Goal: Task Accomplishment & Management: Manage account settings

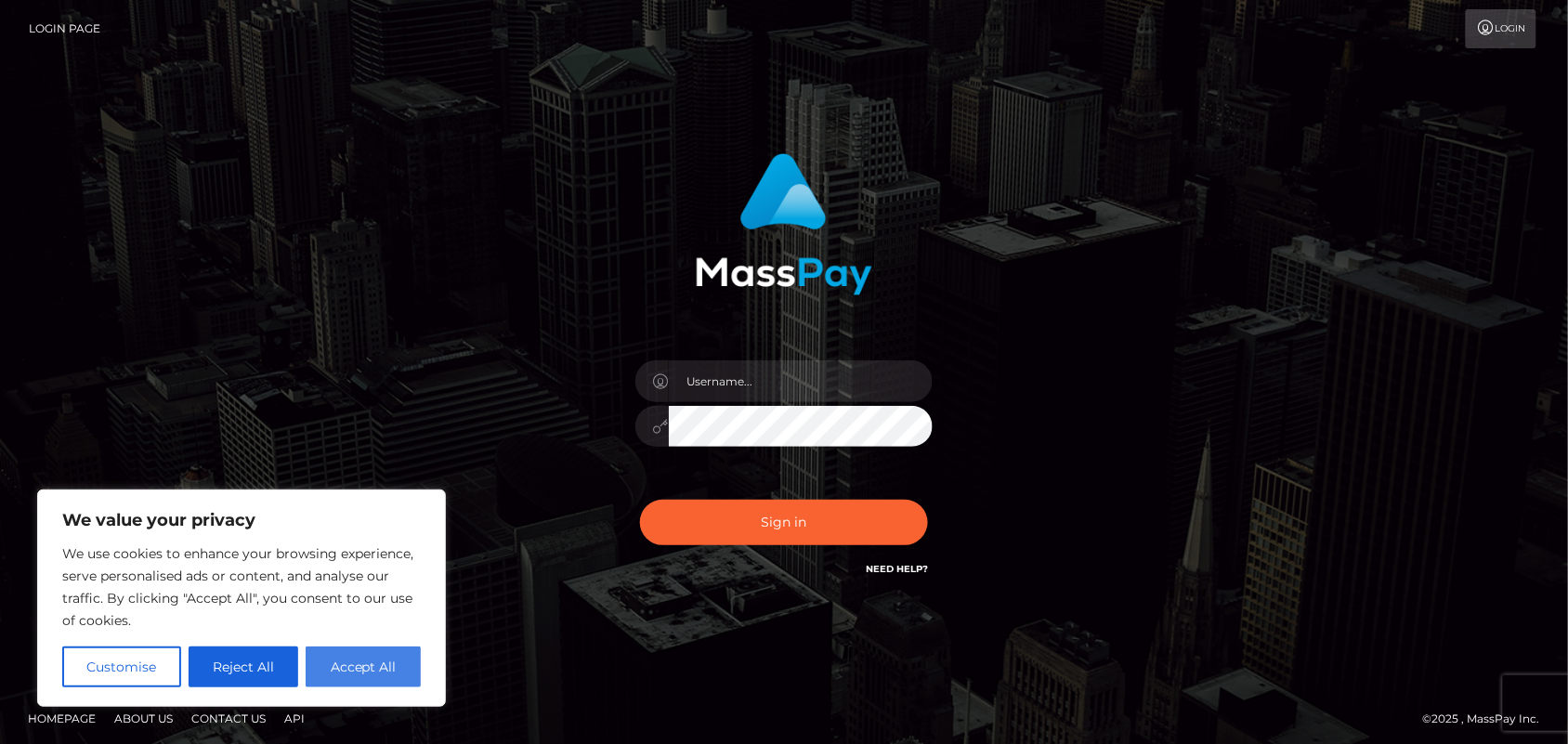
click at [338, 661] on button "Accept All" at bounding box center [363, 666] width 115 height 41
checkbox input "true"
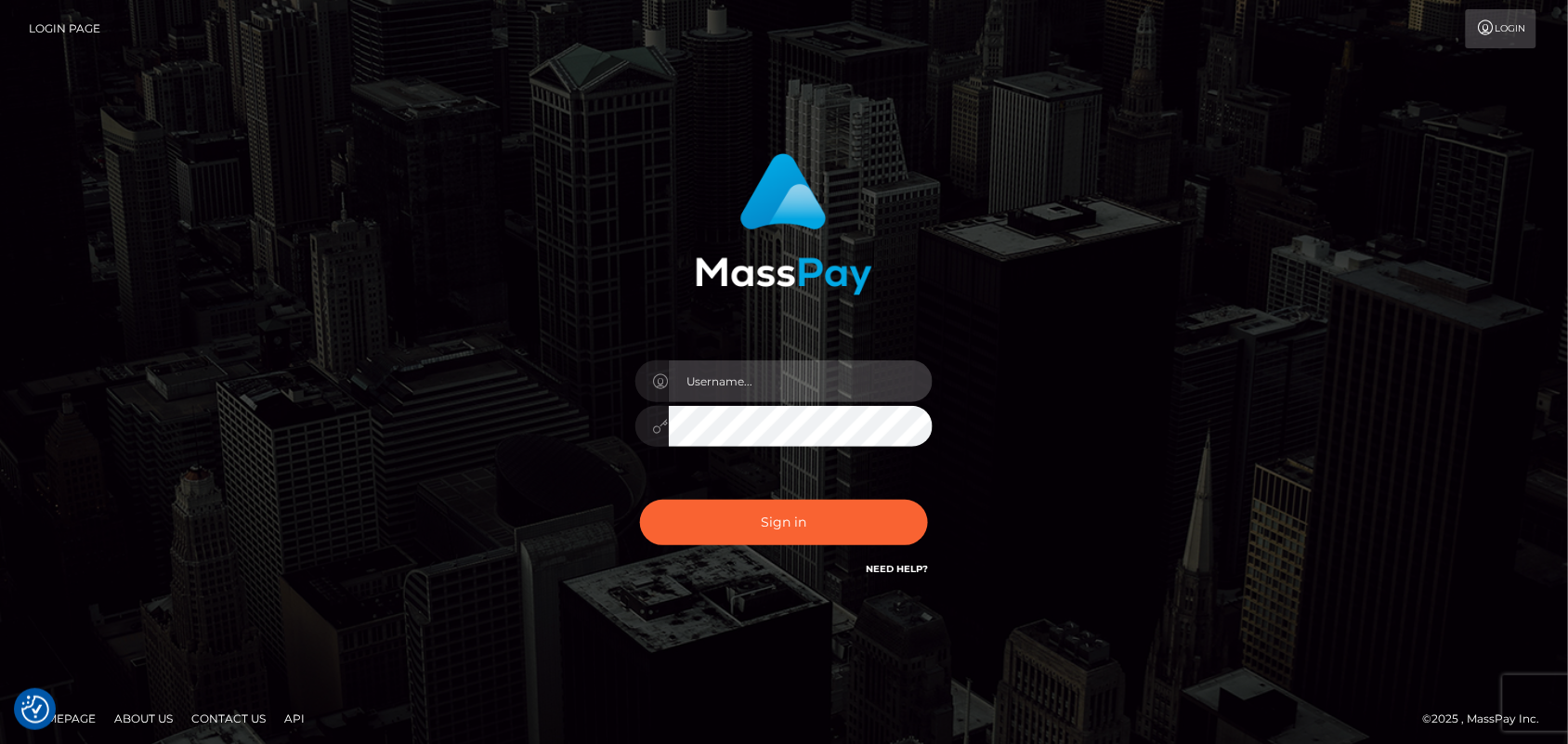
click at [805, 364] on input "text" at bounding box center [801, 381] width 263 height 42
type input "fr.es"
click at [1351, 336] on div "fr.es Sign in" at bounding box center [784, 375] width 1568 height 751
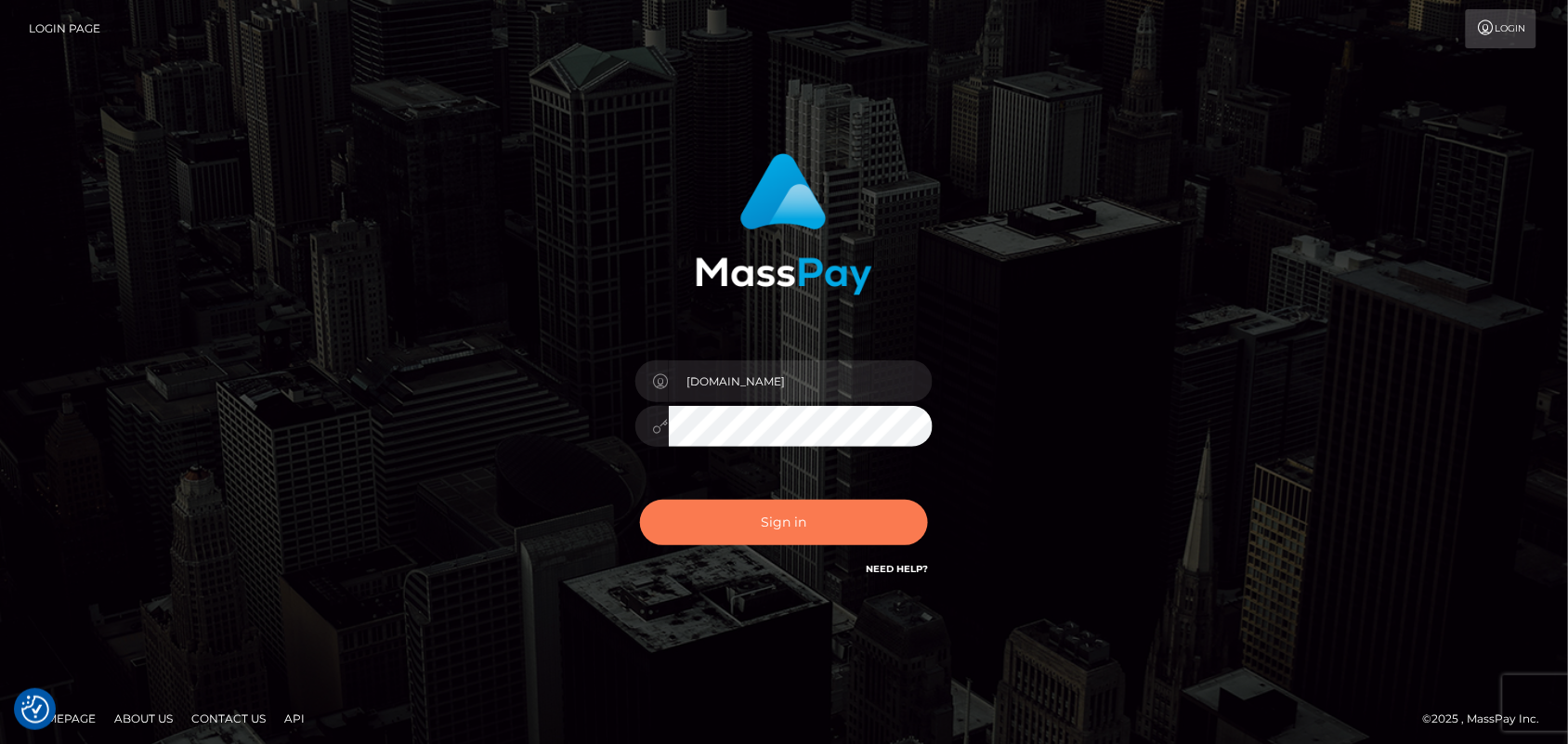
click at [801, 524] on button "Sign in" at bounding box center [783, 522] width 288 height 46
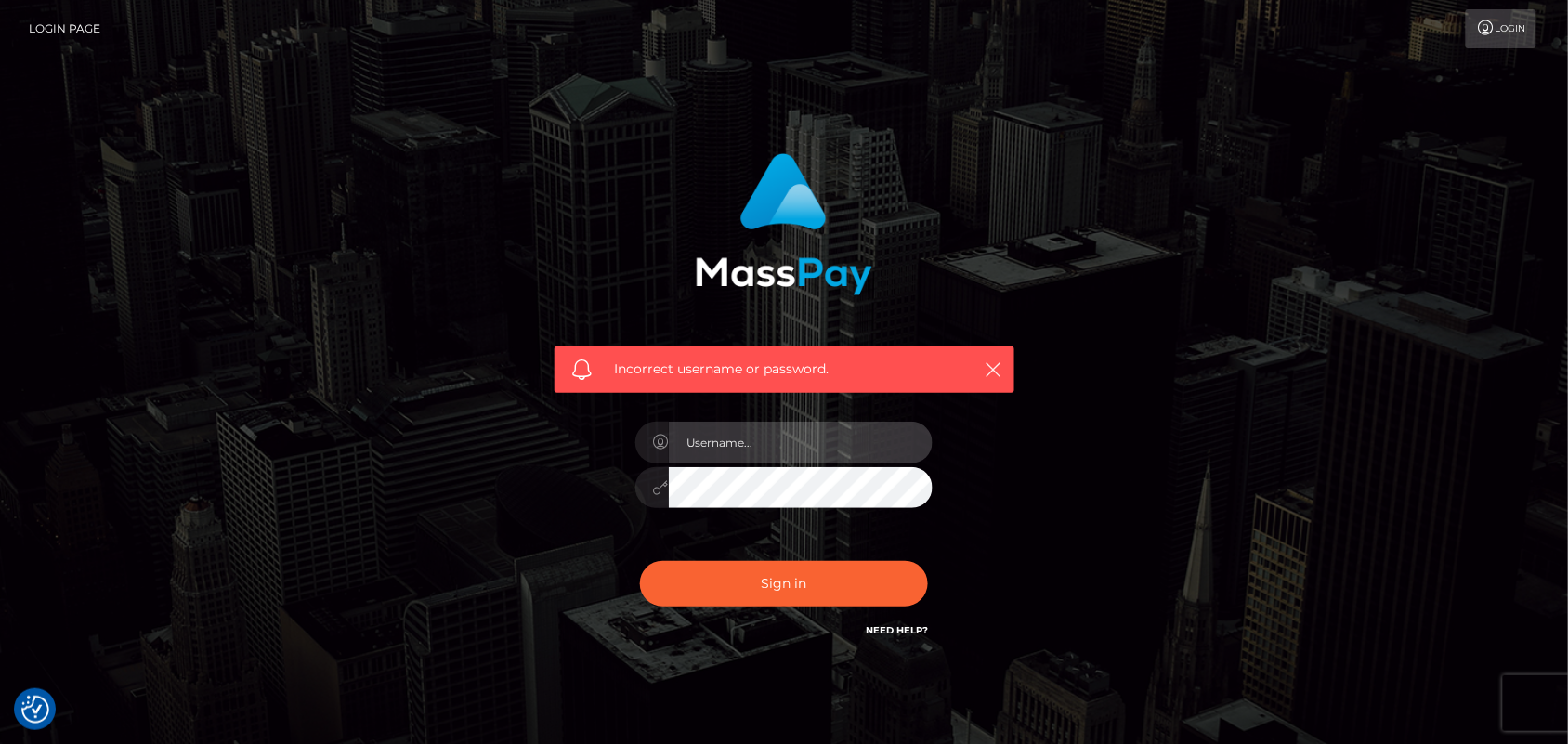
click at [800, 457] on input "text" at bounding box center [801, 442] width 263 height 42
type input "[DOMAIN_NAME]"
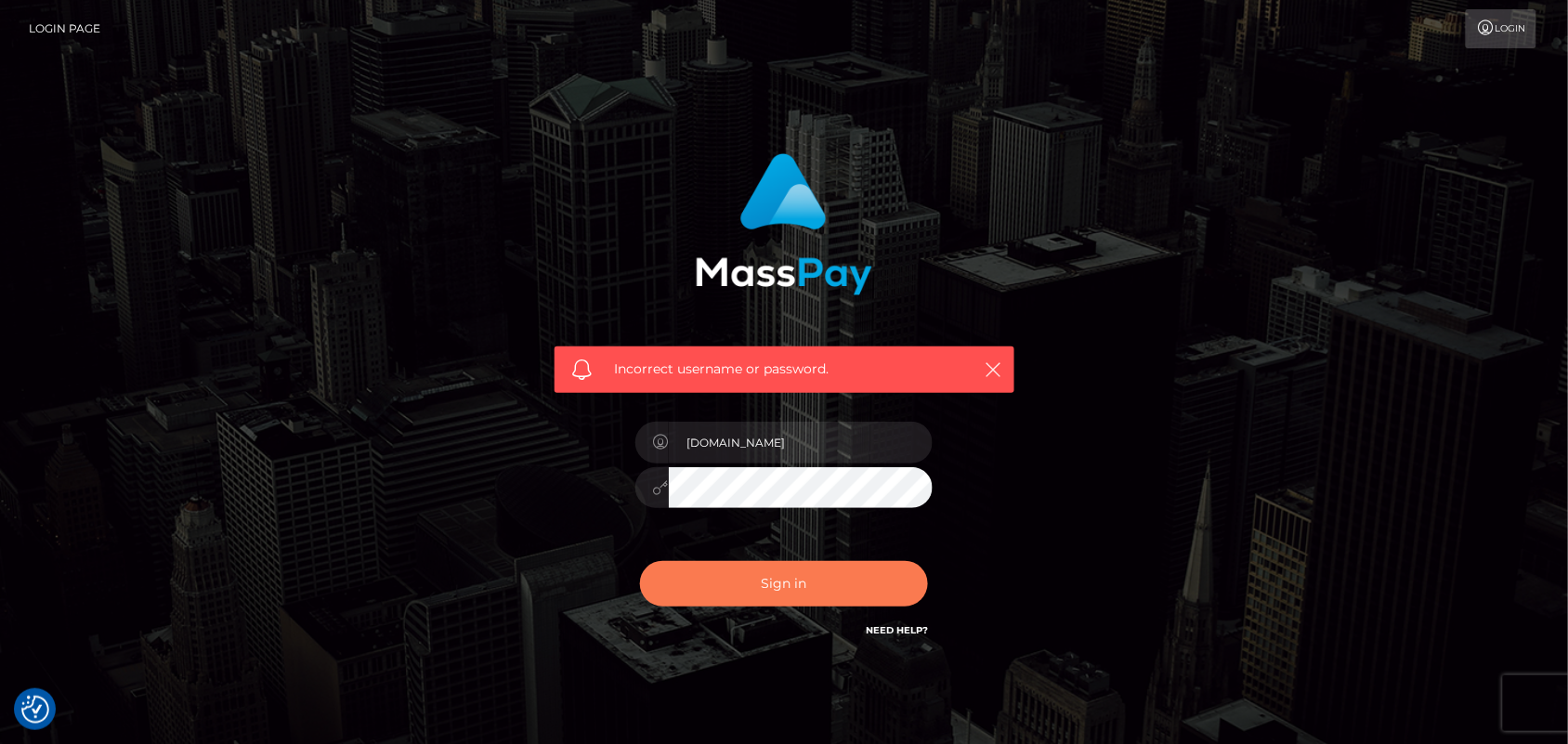
click at [801, 588] on button "Sign in" at bounding box center [783, 584] width 288 height 46
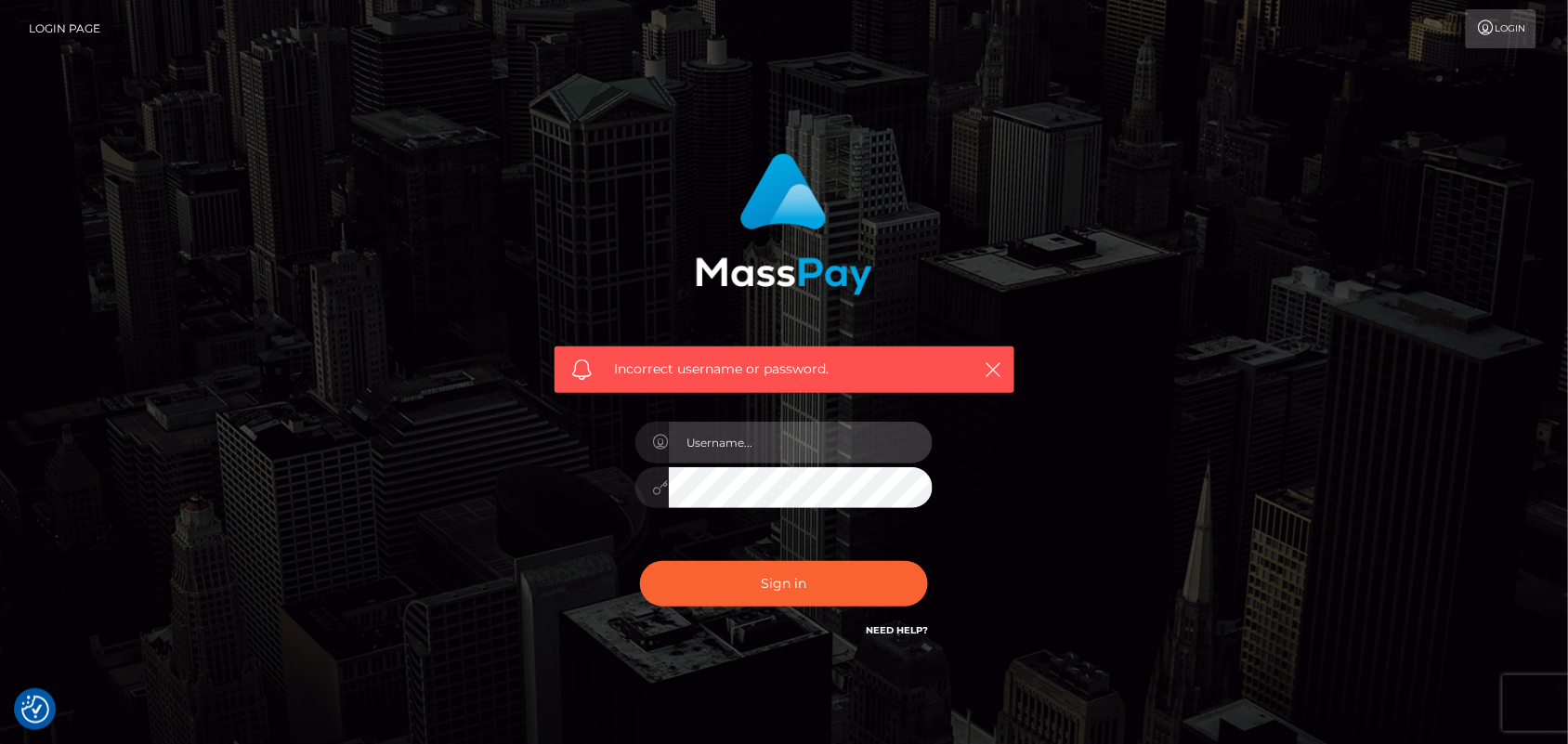
click at [825, 433] on input "text" at bounding box center [801, 442] width 263 height 42
